Goal: Ask a question

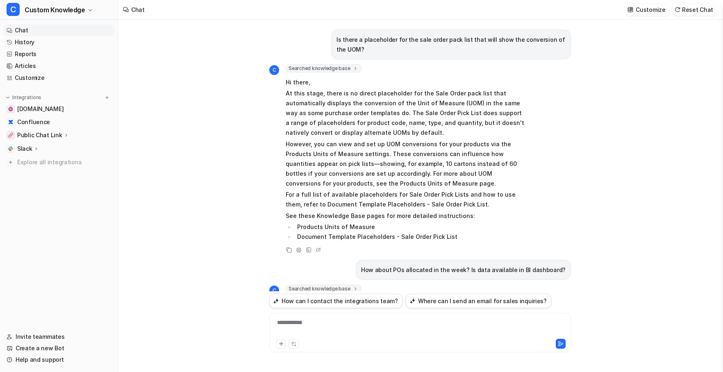
scroll to position [388, 0]
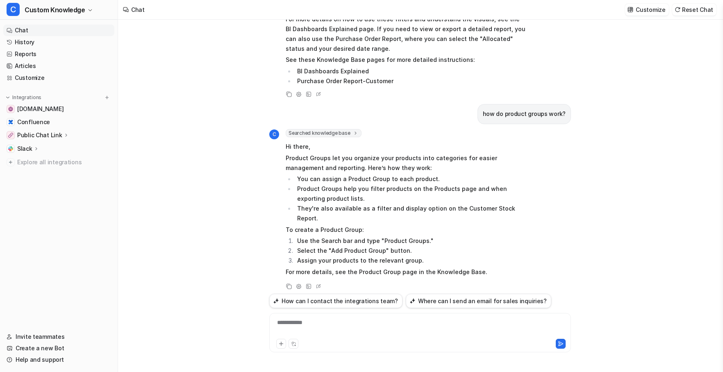
click at [294, 319] on div "**********" at bounding box center [420, 327] width 298 height 19
paste div
click at [559, 342] on icon at bounding box center [561, 344] width 5 height 4
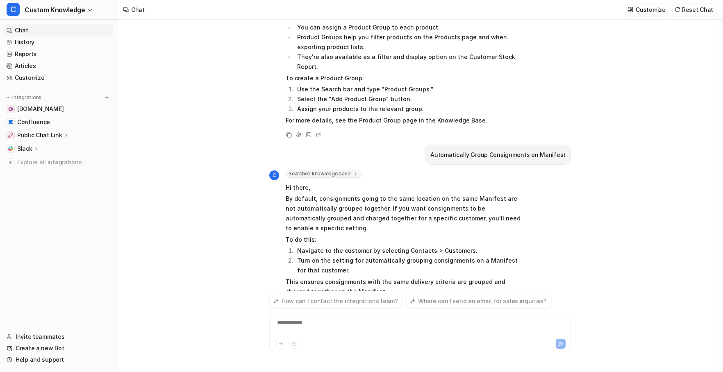
scroll to position [570, 0]
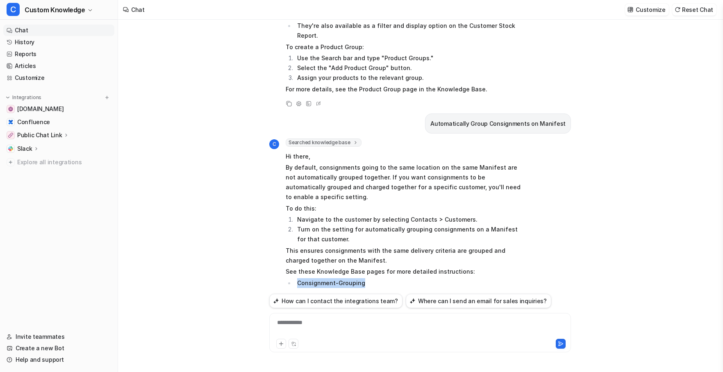
drag, startPoint x: 365, startPoint y: 262, endPoint x: 294, endPoint y: 262, distance: 70.9
click at [294, 278] on ul "Consignment-Grouping" at bounding box center [406, 283] width 240 height 10
copy li "Consignment-Grouping"
click at [310, 325] on div "**********" at bounding box center [420, 327] width 298 height 19
click at [561, 344] on icon at bounding box center [561, 344] width 6 height 6
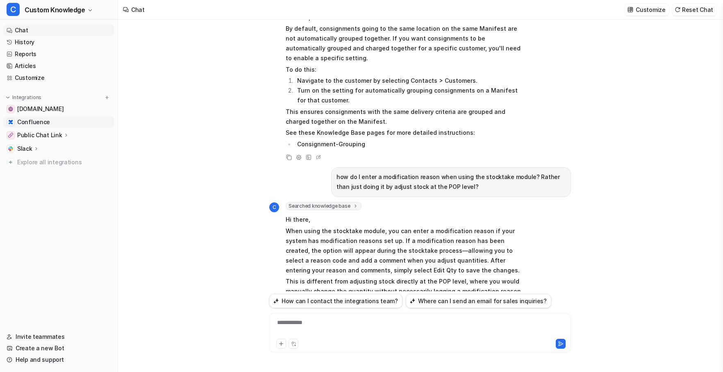
scroll to position [750, 0]
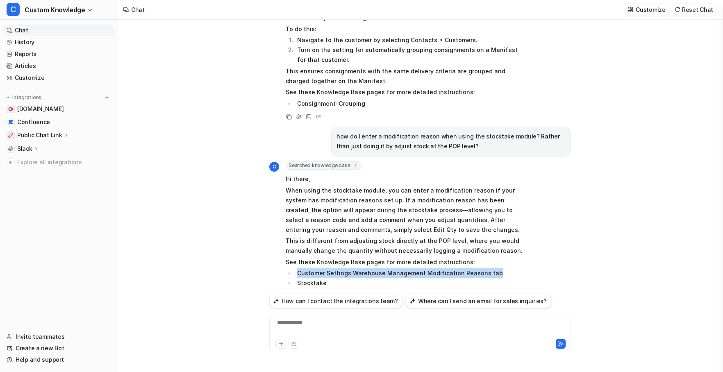
drag, startPoint x: 492, startPoint y: 252, endPoint x: 294, endPoint y: 257, distance: 198.4
click at [294, 268] on ul "Customer Settings Warehouse Management Modification Reasons tab Stocktake" at bounding box center [406, 278] width 240 height 20
copy li "Customer Settings Warehouse Management Modification Reasons tab"
click at [586, 43] on div "Is there a placeholder for the sale order pack list that will show the conversi…" at bounding box center [420, 196] width 604 height 352
